Goal: Use online tool/utility: Utilize a website feature to perform a specific function

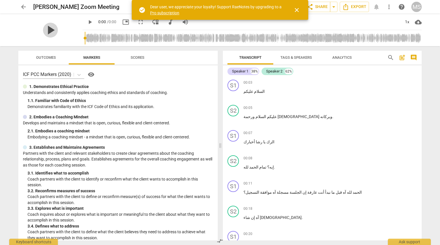
click at [58, 30] on span "play_arrow" at bounding box center [50, 30] width 15 height 15
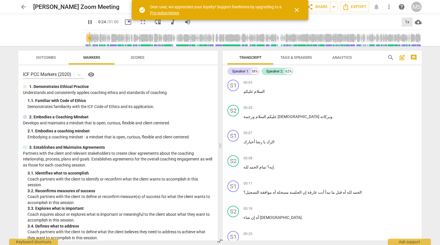
click at [405, 23] on div "1x" at bounding box center [407, 21] width 11 height 9
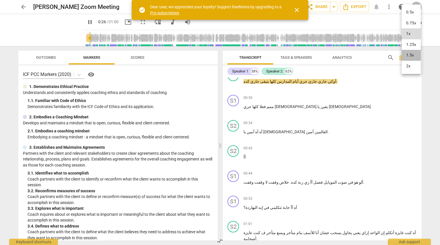
click at [410, 56] on li "1.5x" at bounding box center [411, 55] width 19 height 11
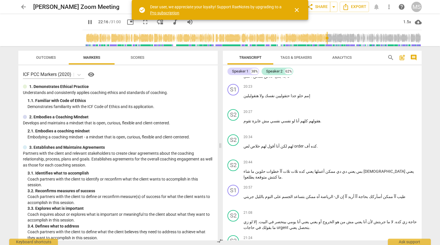
scroll to position [2539, 0]
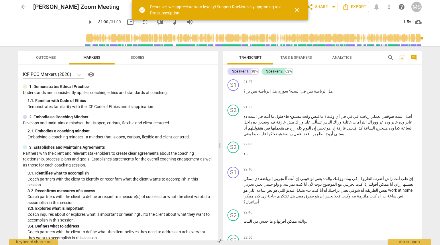
type input "1860"
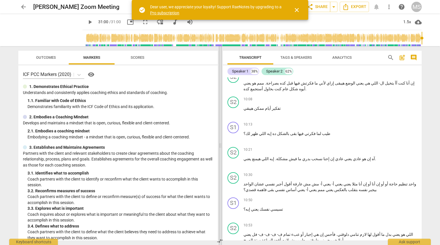
scroll to position [1168, 0]
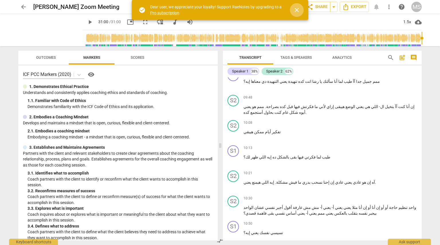
click at [297, 11] on span "close" at bounding box center [297, 10] width 7 height 7
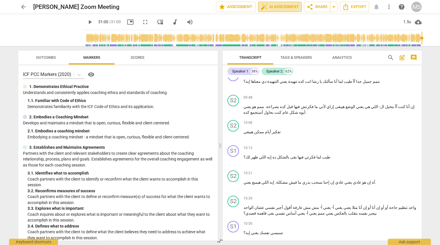
click at [271, 8] on span "auto_fix_high AI Assessment" at bounding box center [280, 6] width 38 height 7
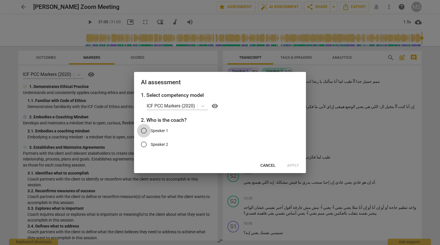
click at [144, 130] on input "Speaker 1" at bounding box center [144, 131] width 14 height 14
radio input "true"
click at [296, 165] on span "Apply" at bounding box center [293, 166] width 12 height 6
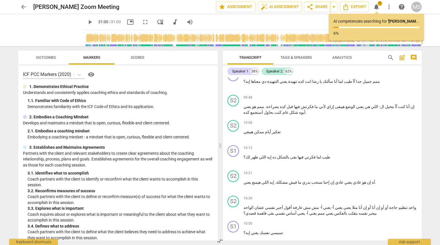
type input "1860"
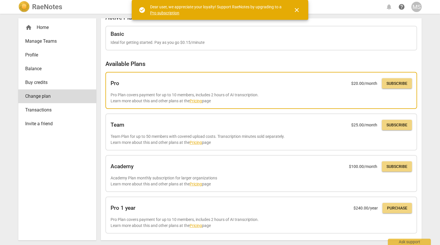
scroll to position [11, 0]
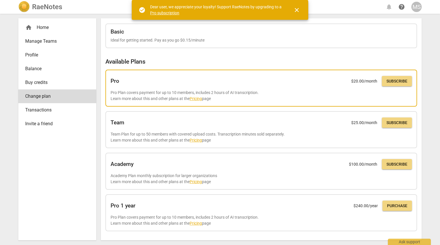
click at [198, 98] on link "Pricing" at bounding box center [196, 98] width 12 height 5
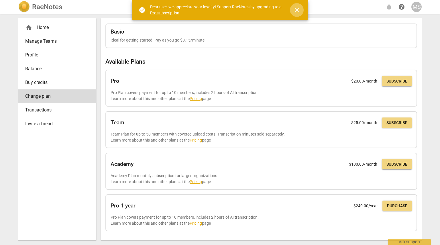
click at [296, 9] on span "close" at bounding box center [297, 10] width 7 height 7
